Goal: Transaction & Acquisition: Purchase product/service

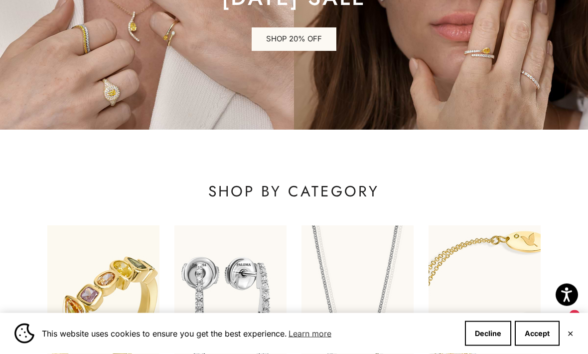
scroll to position [145, 0]
click at [493, 346] on button "Decline" at bounding box center [488, 333] width 46 height 25
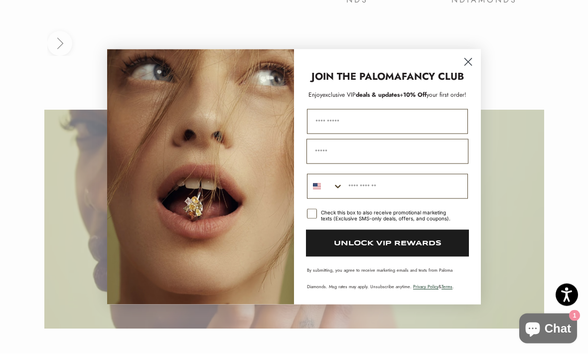
scroll to position [1550, 0]
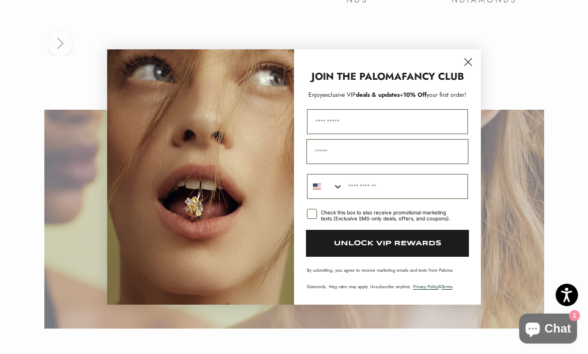
click at [464, 70] on circle "Close dialog" at bounding box center [468, 62] width 16 height 16
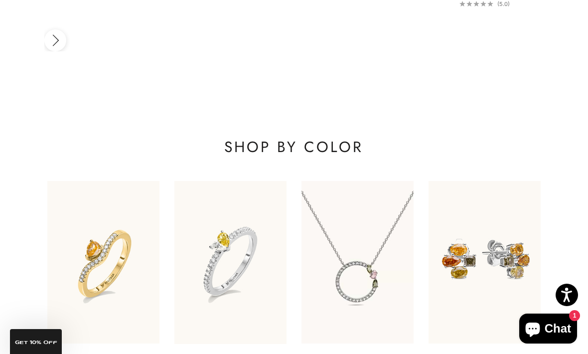
scroll to position [1176, 0]
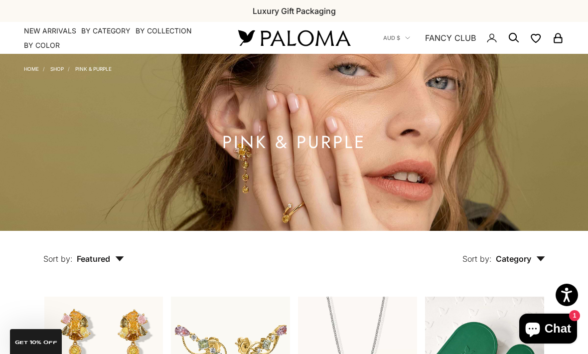
click at [63, 68] on link "Shop" at bounding box center [56, 69] width 13 height 6
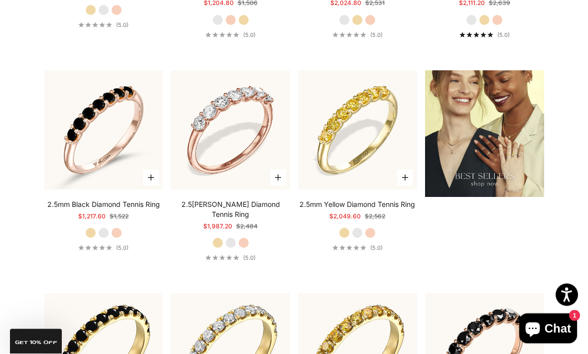
scroll to position [1026, 0]
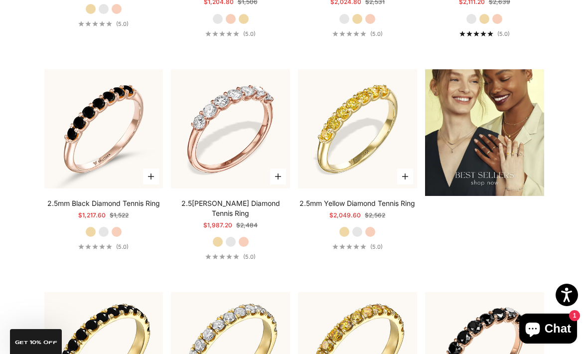
click at [214, 236] on label "Yellow Gold" at bounding box center [217, 241] width 11 height 11
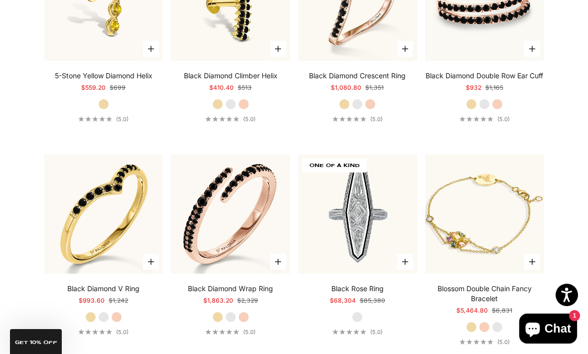
scroll to position [1821, 0]
